Goal: Task Accomplishment & Management: Complete application form

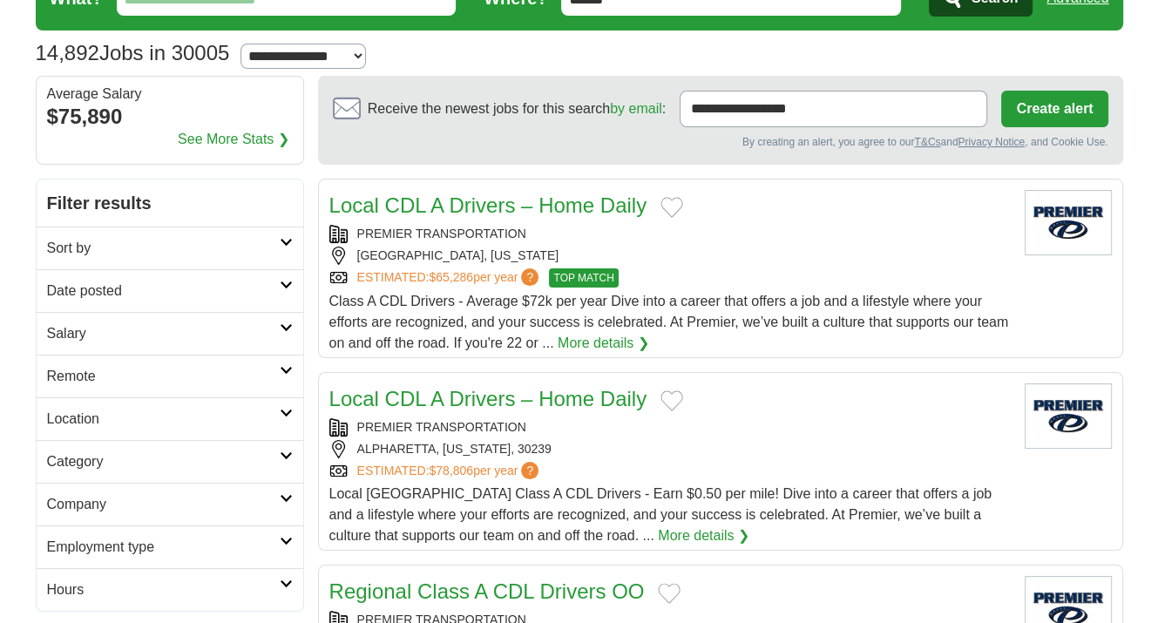
scroll to position [174, 0]
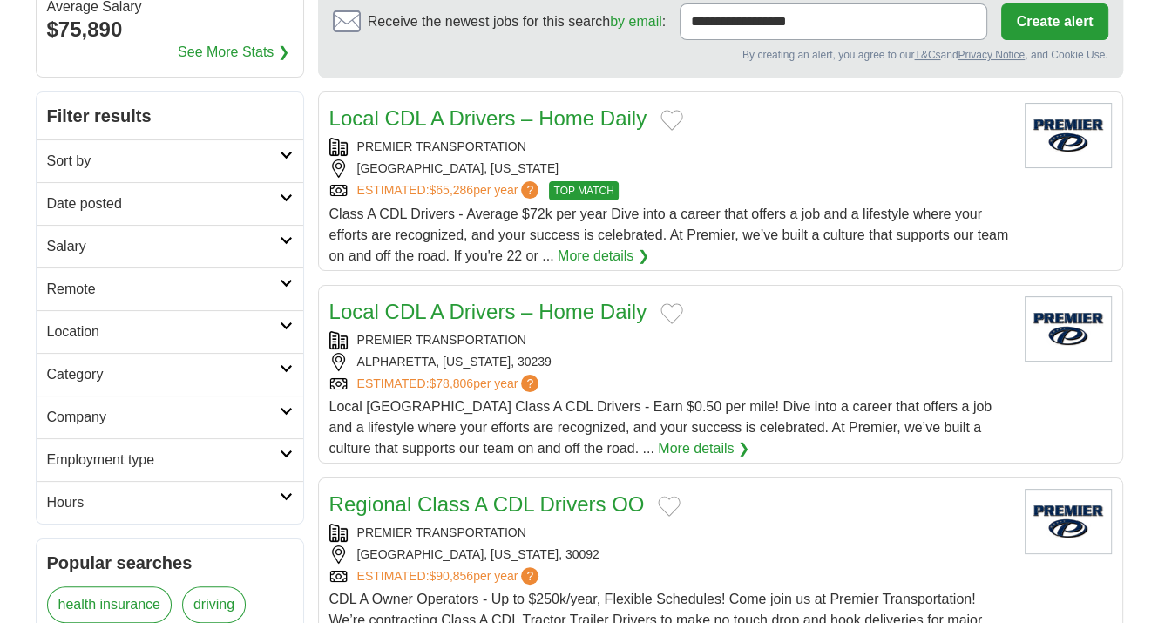
click at [240, 332] on h2 "Location" at bounding box center [163, 332] width 233 height 21
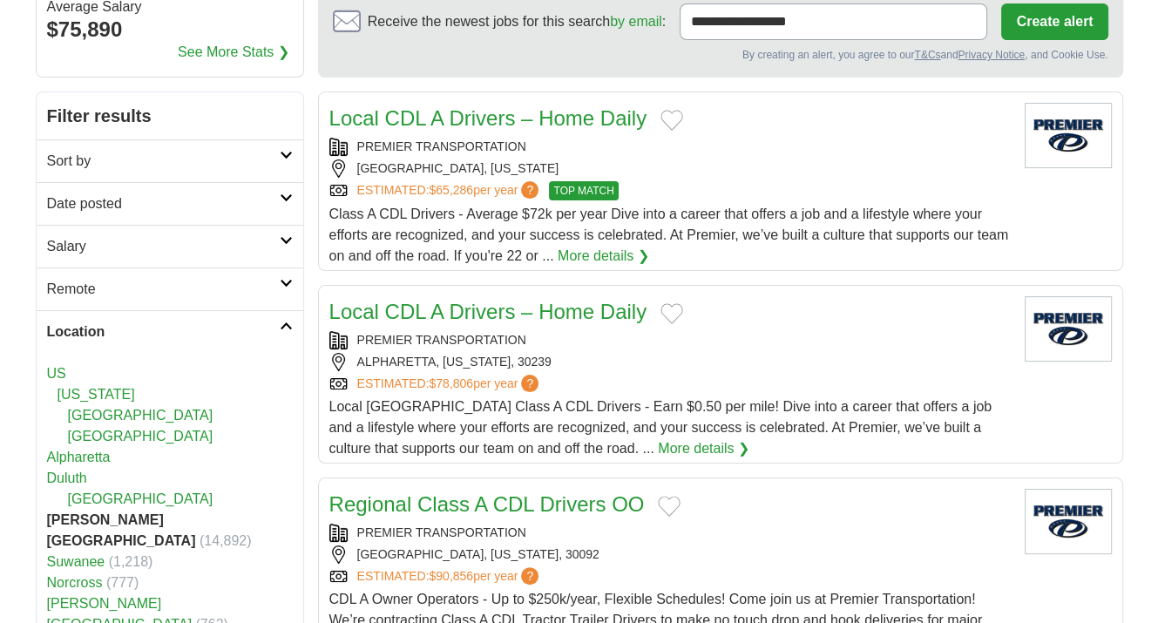
click at [98, 457] on link "Alpharetta" at bounding box center [79, 457] width 64 height 15
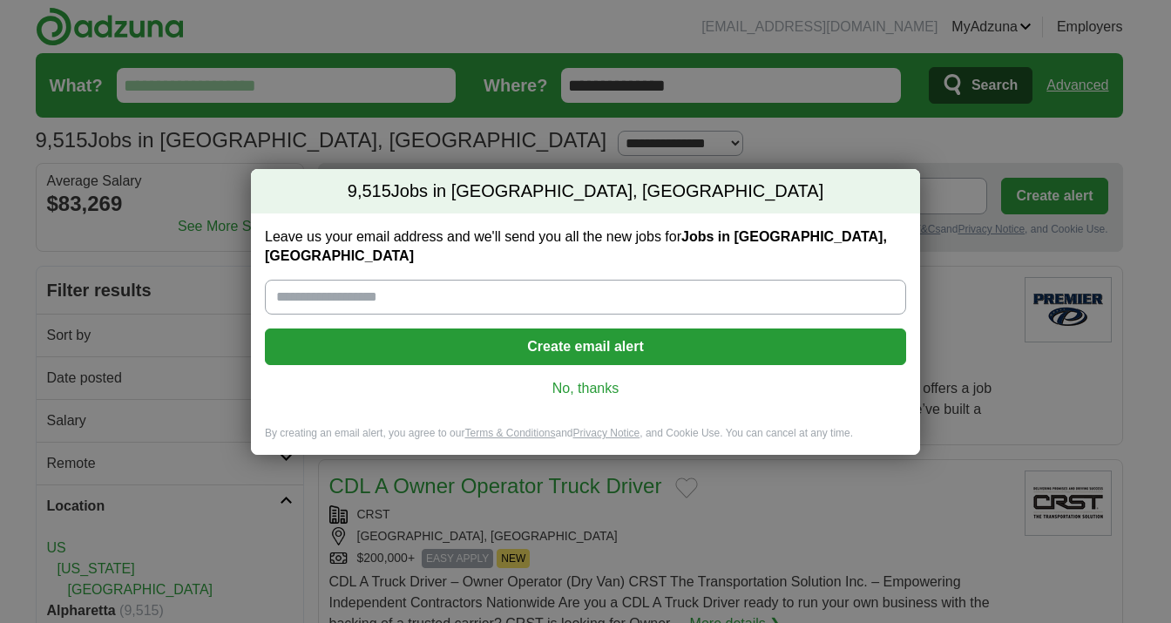
click at [454, 280] on input "Leave us your email address and we'll send you all the new jobs for Jobs in [GE…" at bounding box center [585, 297] width 641 height 35
type input "**********"
click at [581, 333] on button "Create email alert" at bounding box center [585, 346] width 641 height 37
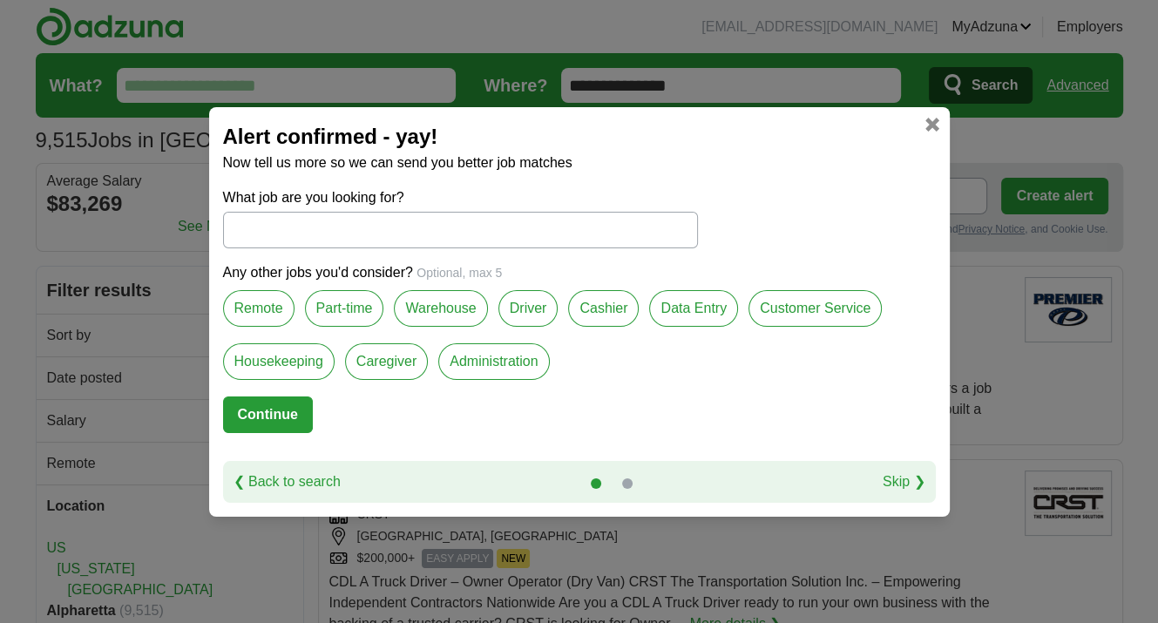
click at [275, 303] on label "Remote" at bounding box center [258, 308] width 71 height 37
click at [341, 315] on label "Part-time" at bounding box center [344, 308] width 79 height 37
click at [508, 363] on label "Administration" at bounding box center [493, 361] width 111 height 37
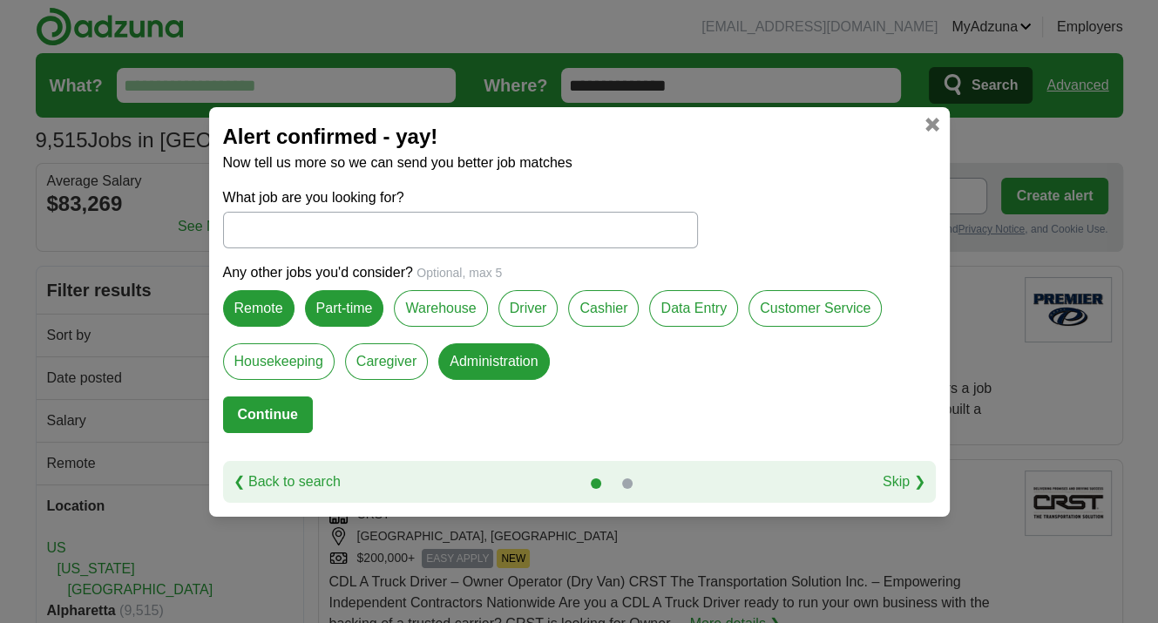
click at [452, 312] on label "Warehouse" at bounding box center [440, 308] width 93 height 37
click at [541, 308] on label "Driver" at bounding box center [528, 308] width 60 height 37
click at [294, 234] on input "What job are you looking for?" at bounding box center [460, 230] width 475 height 37
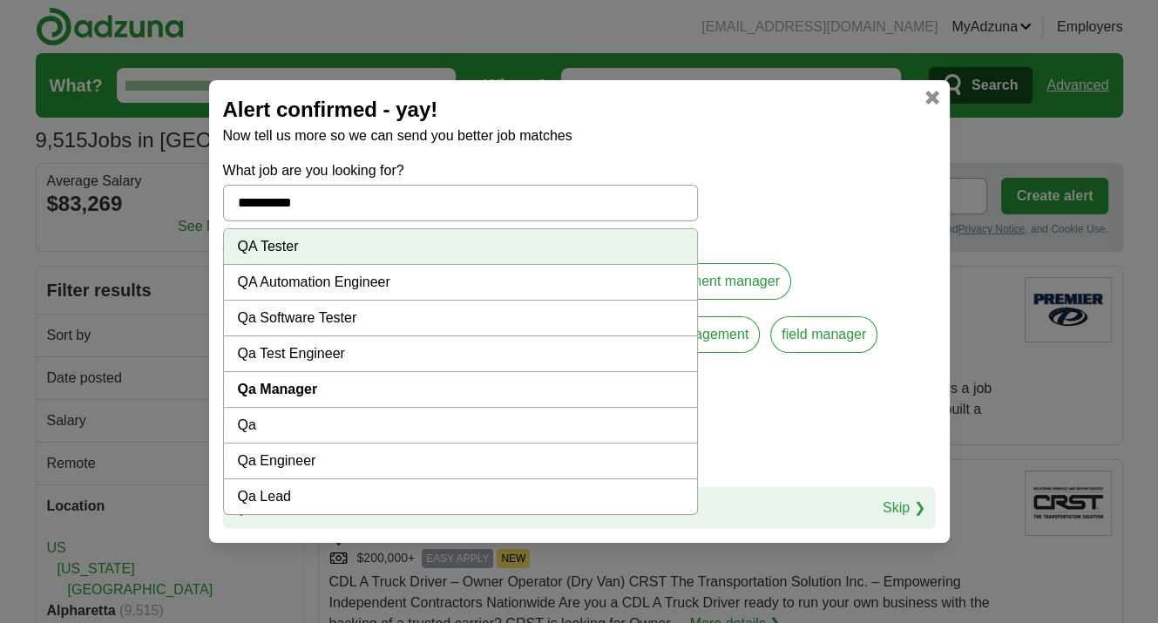
click at [301, 389] on strong "Qa Manager" at bounding box center [278, 389] width 80 height 15
type input "**********"
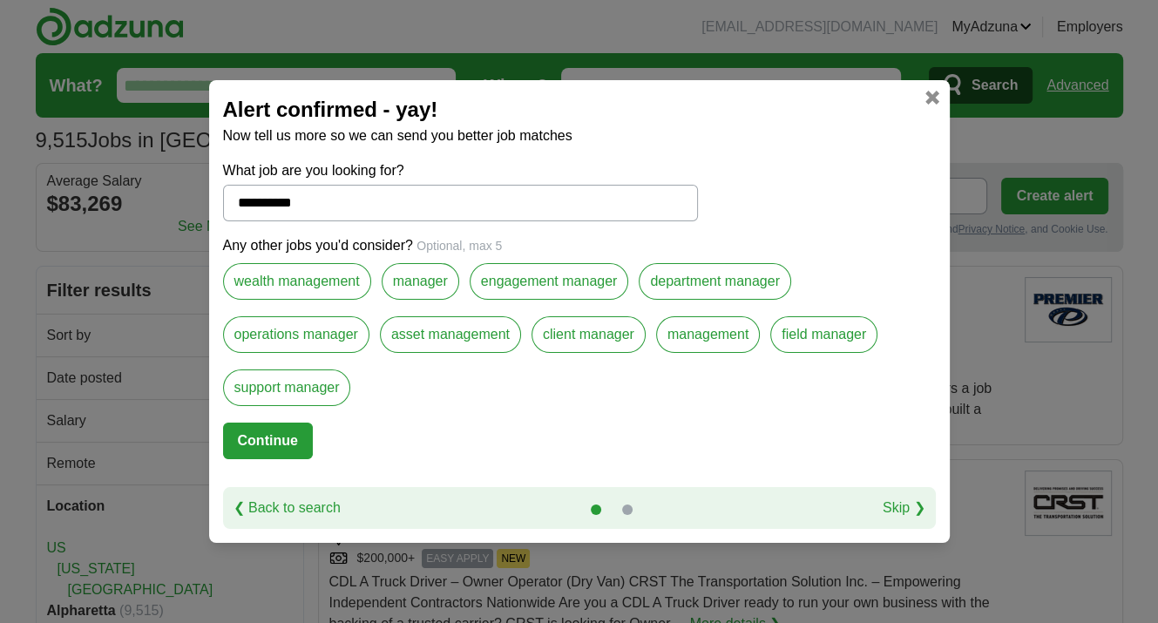
click at [330, 283] on label "wealth management" at bounding box center [297, 281] width 148 height 37
click at [399, 283] on label "manager" at bounding box center [421, 281] width 78 height 37
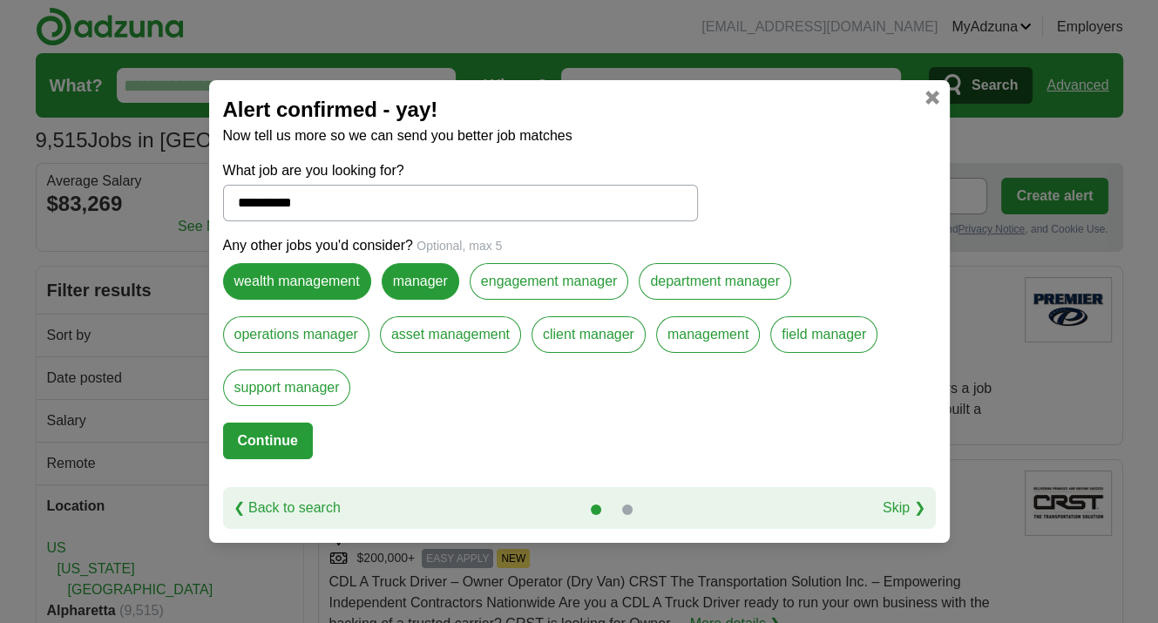
click at [552, 288] on label "engagement manager" at bounding box center [549, 281] width 159 height 37
click at [728, 295] on label "department manager" at bounding box center [715, 281] width 152 height 37
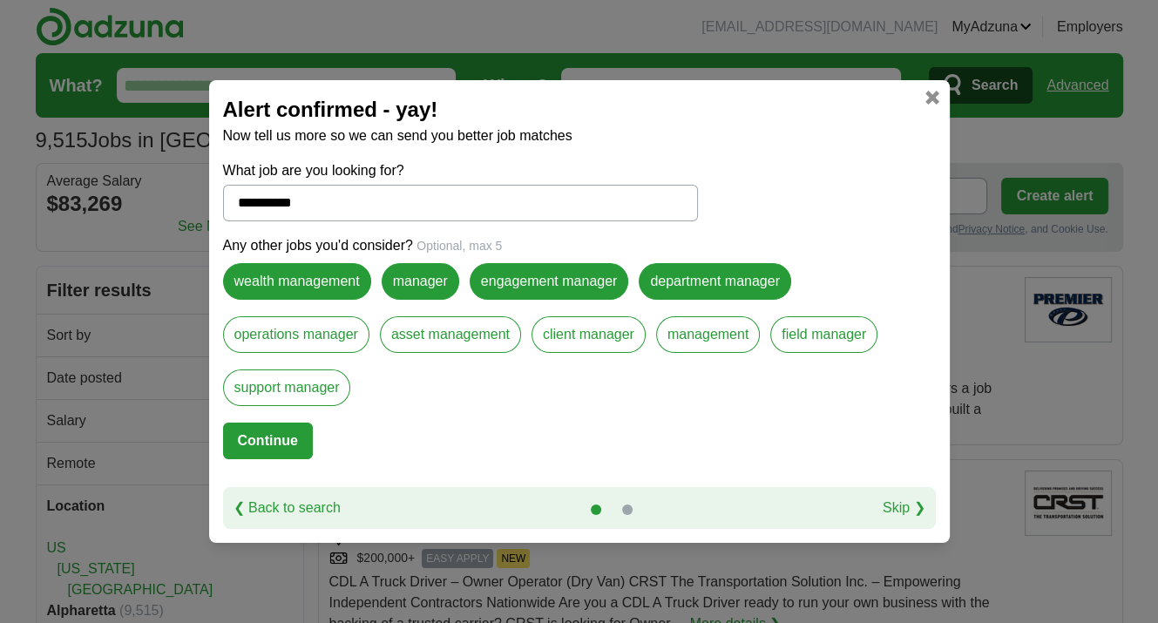
click at [854, 335] on label "field manager" at bounding box center [823, 334] width 107 height 37
click at [748, 342] on label "management" at bounding box center [708, 334] width 104 height 37
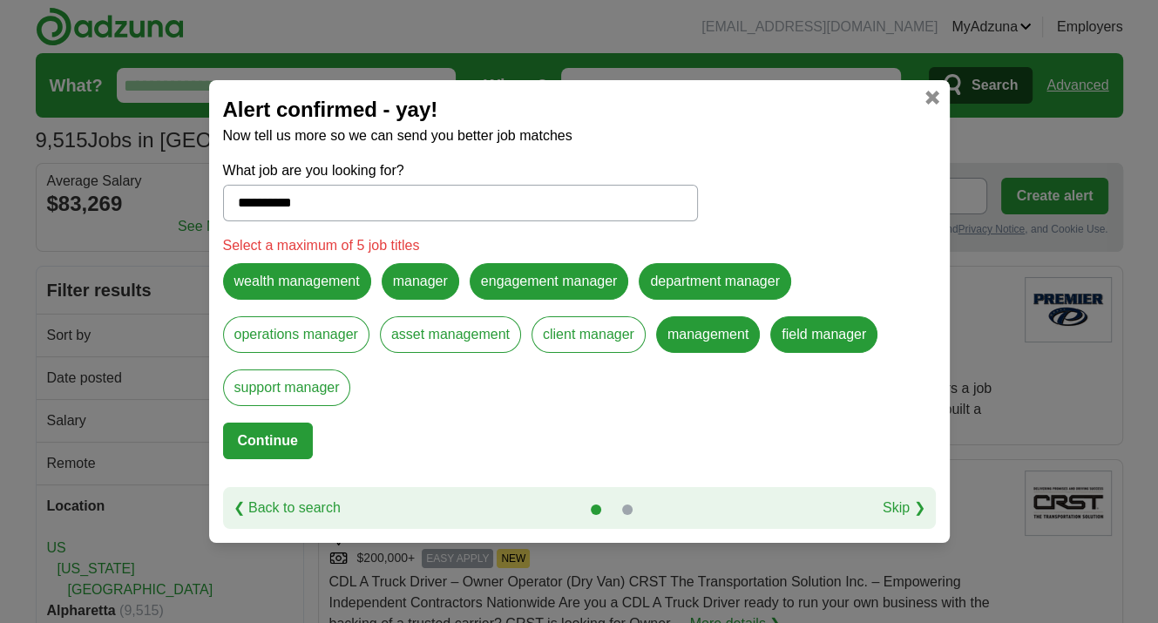
click at [612, 345] on label "client manager" at bounding box center [588, 334] width 114 height 37
click at [492, 344] on label "asset management" at bounding box center [450, 334] width 141 height 37
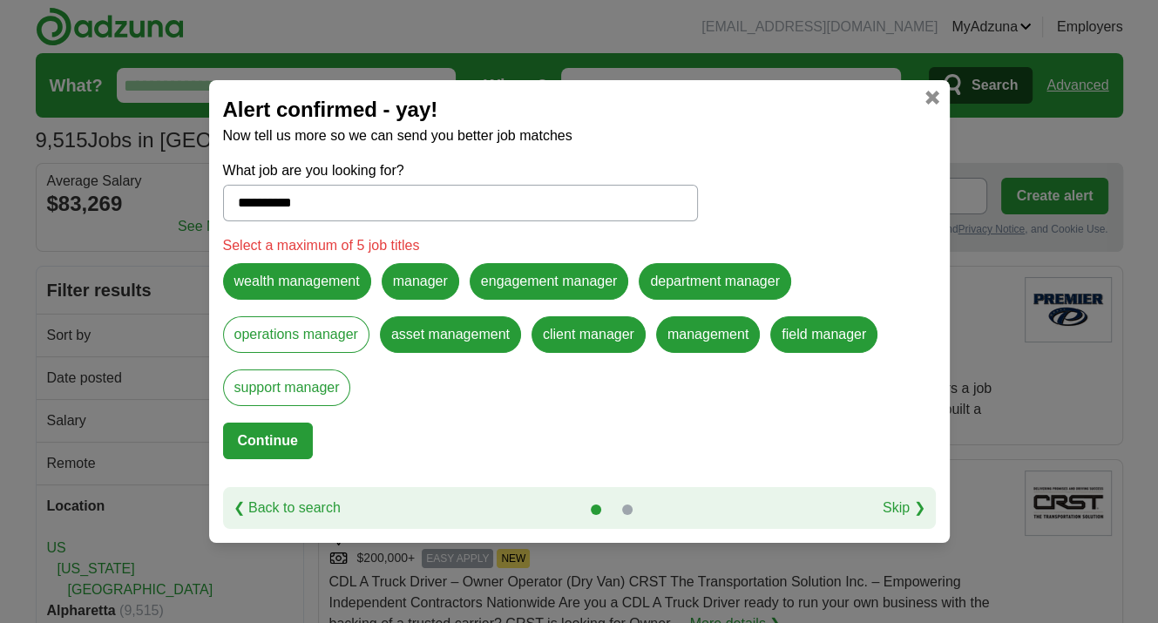
click at [584, 344] on label "client manager" at bounding box center [588, 334] width 114 height 37
click at [437, 335] on label "asset management" at bounding box center [450, 334] width 141 height 37
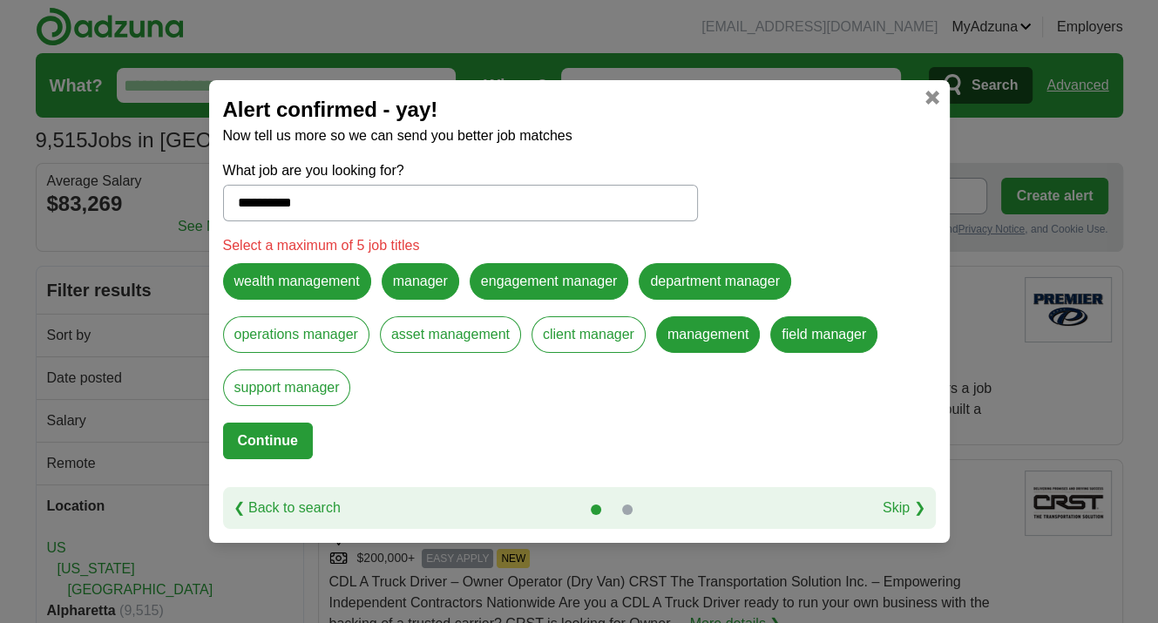
click at [725, 285] on label "department manager" at bounding box center [715, 281] width 152 height 37
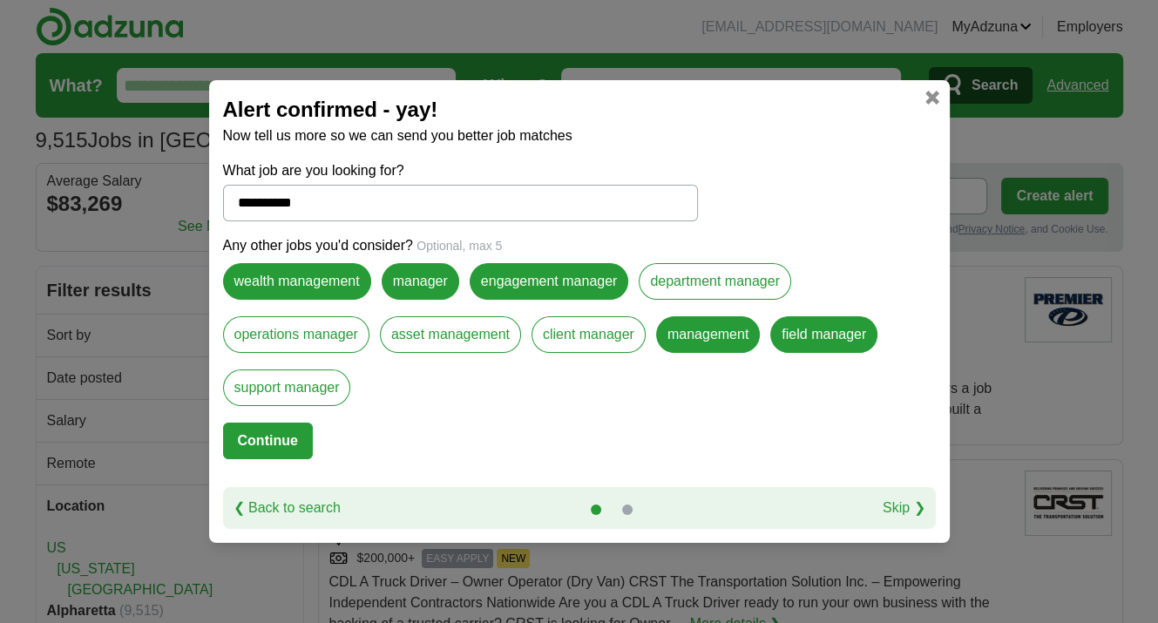
click at [234, 440] on button "Continue" at bounding box center [268, 441] width 90 height 37
select select "*"
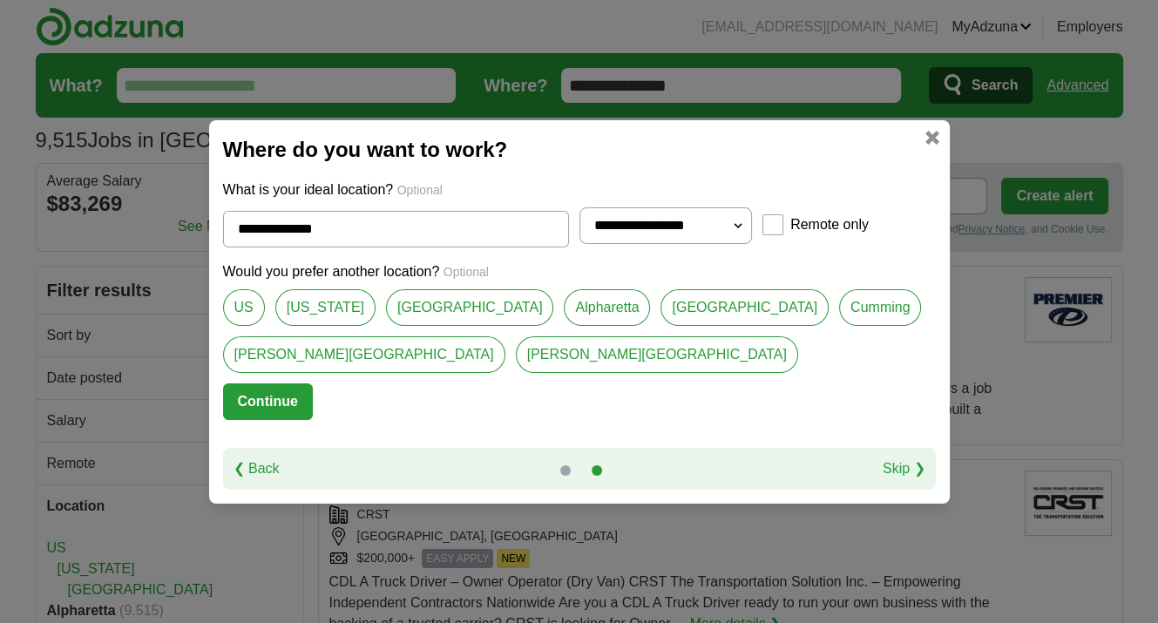
click at [315, 308] on link "[US_STATE]" at bounding box center [325, 307] width 100 height 37
click at [420, 307] on link "[GEOGRAPHIC_DATA]" at bounding box center [470, 307] width 168 height 37
click at [564, 306] on link "Alpharetta" at bounding box center [607, 307] width 86 height 37
click at [433, 309] on link "[GEOGRAPHIC_DATA]" at bounding box center [470, 307] width 168 height 37
type input "**********"
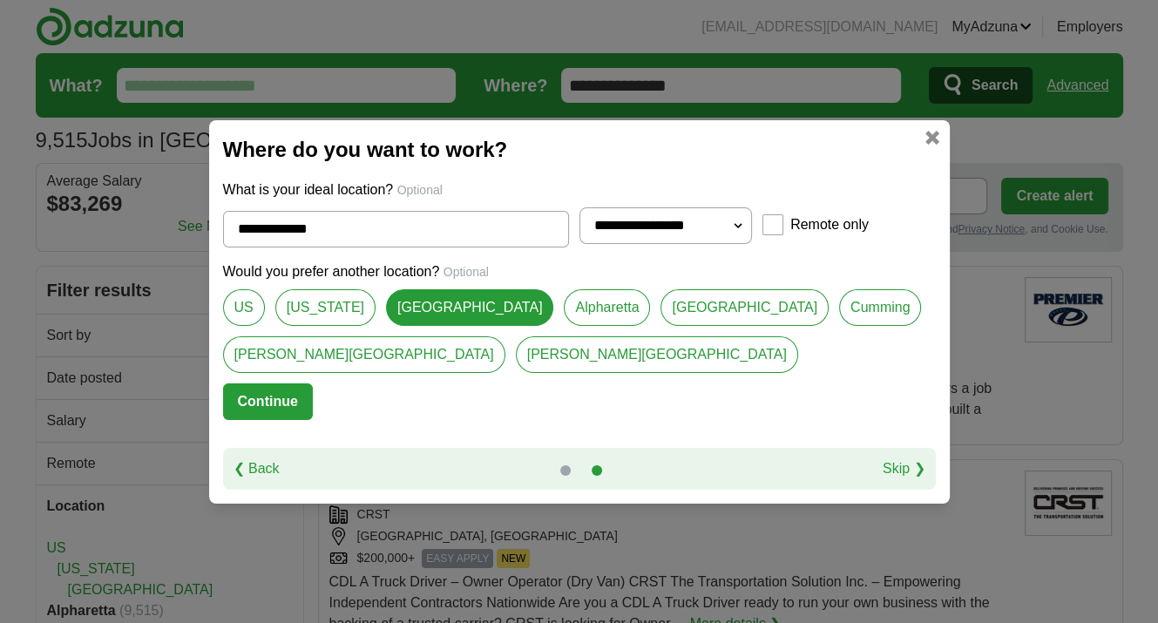
click at [739, 220] on select "**********" at bounding box center [665, 225] width 173 height 37
select select "**"
click at [579, 207] on select "**********" at bounding box center [665, 225] width 173 height 37
drag, startPoint x: 552, startPoint y: 374, endPoint x: 563, endPoint y: 371, distance: 10.8
click at [551, 374] on div "Would you prefer another location? Optional [GEOGRAPHIC_DATA] [US_STATE][PERSON…" at bounding box center [579, 322] width 713 height 122
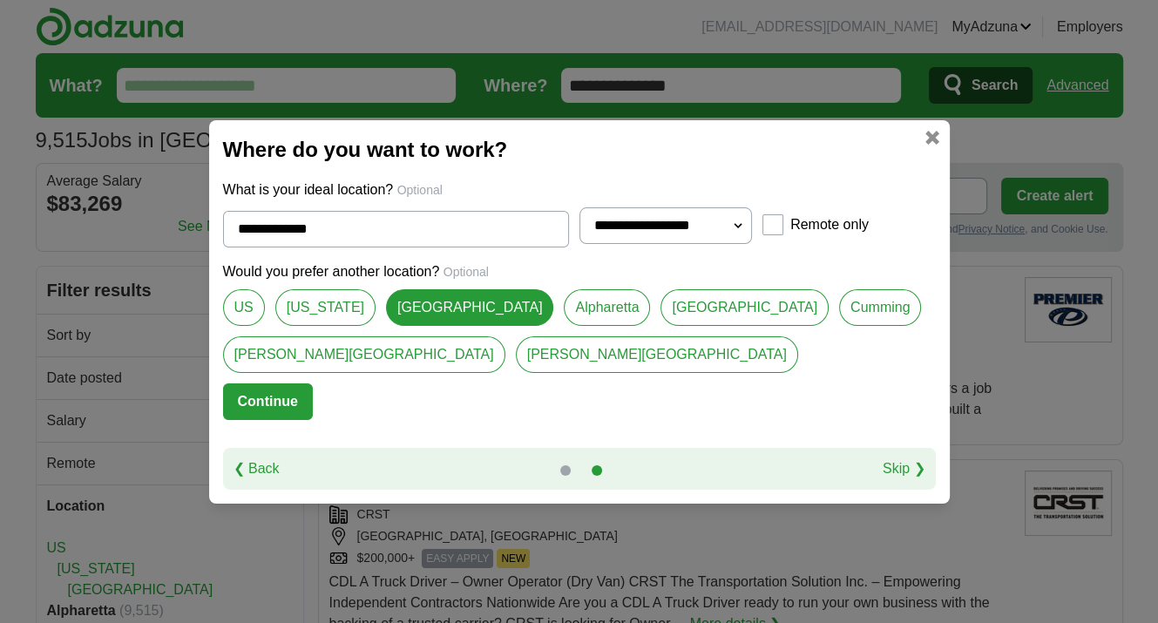
click at [275, 389] on button "Continue" at bounding box center [268, 401] width 90 height 37
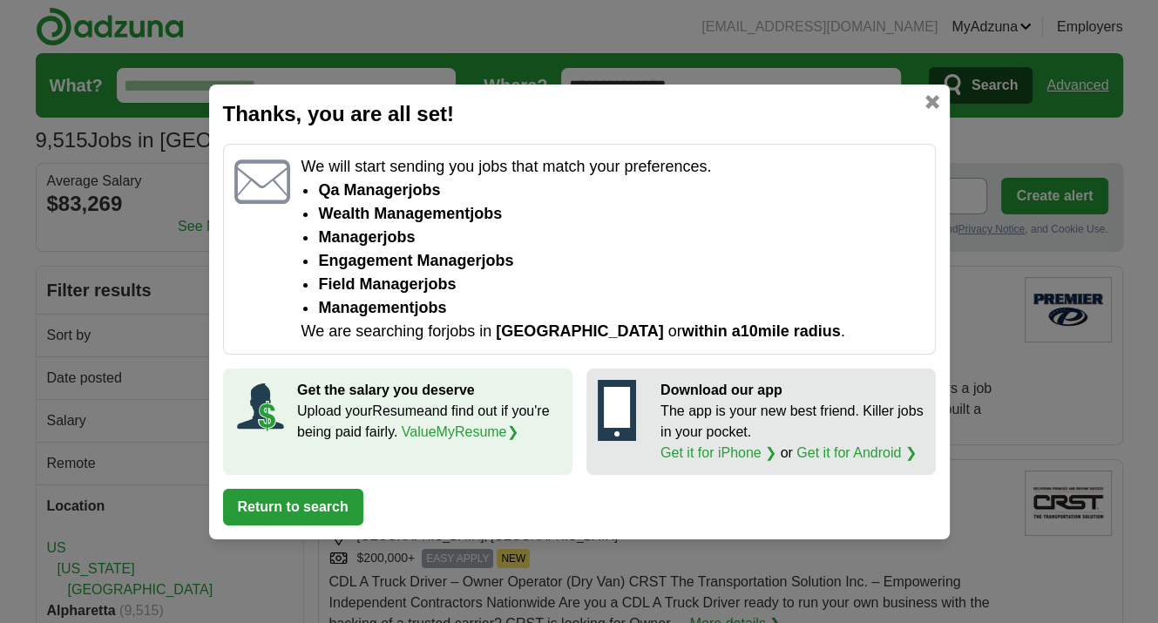
click at [343, 509] on button "Return to search" at bounding box center [293, 507] width 140 height 37
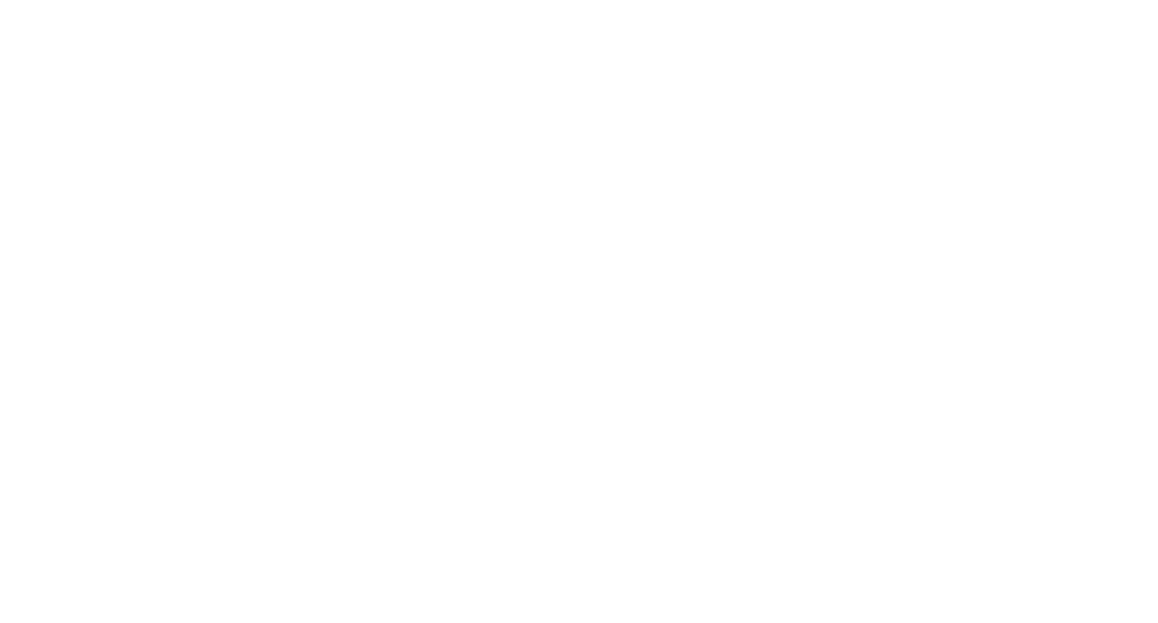
scroll to position [2527, 0]
